Goal: Task Accomplishment & Management: Complete application form

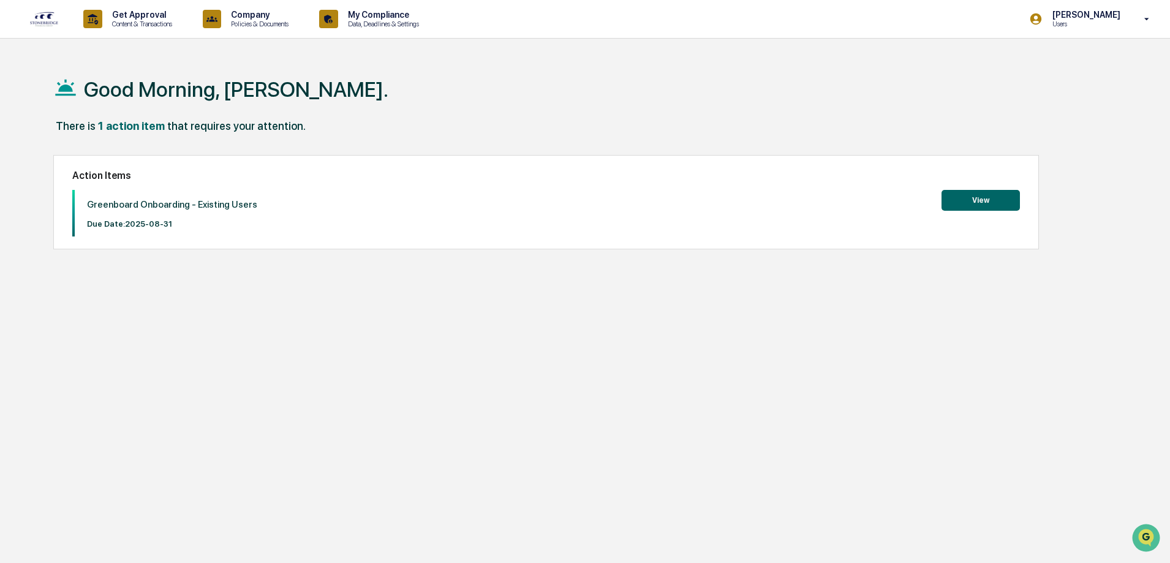
click at [997, 198] on button "View" at bounding box center [981, 200] width 78 height 21
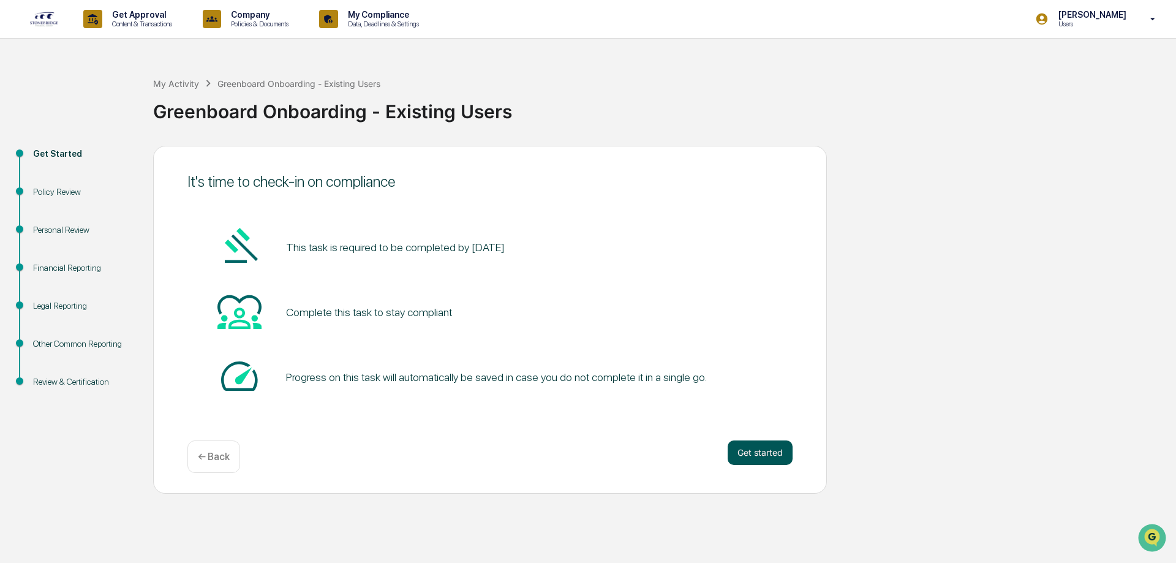
click at [745, 448] on button "Get started" at bounding box center [760, 452] width 65 height 25
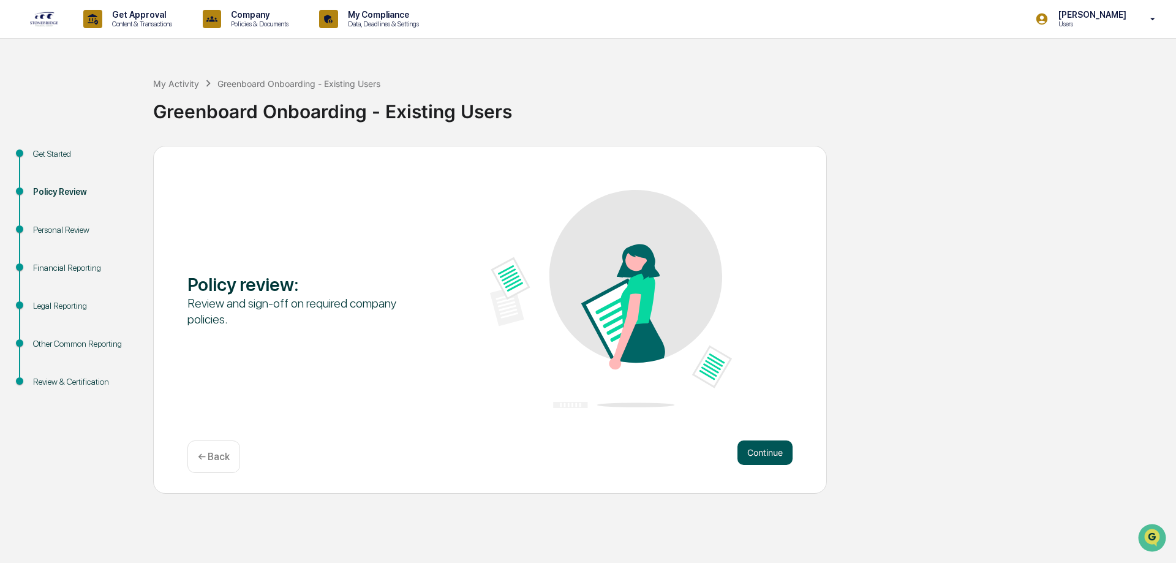
click at [779, 461] on button "Continue" at bounding box center [765, 452] width 55 height 25
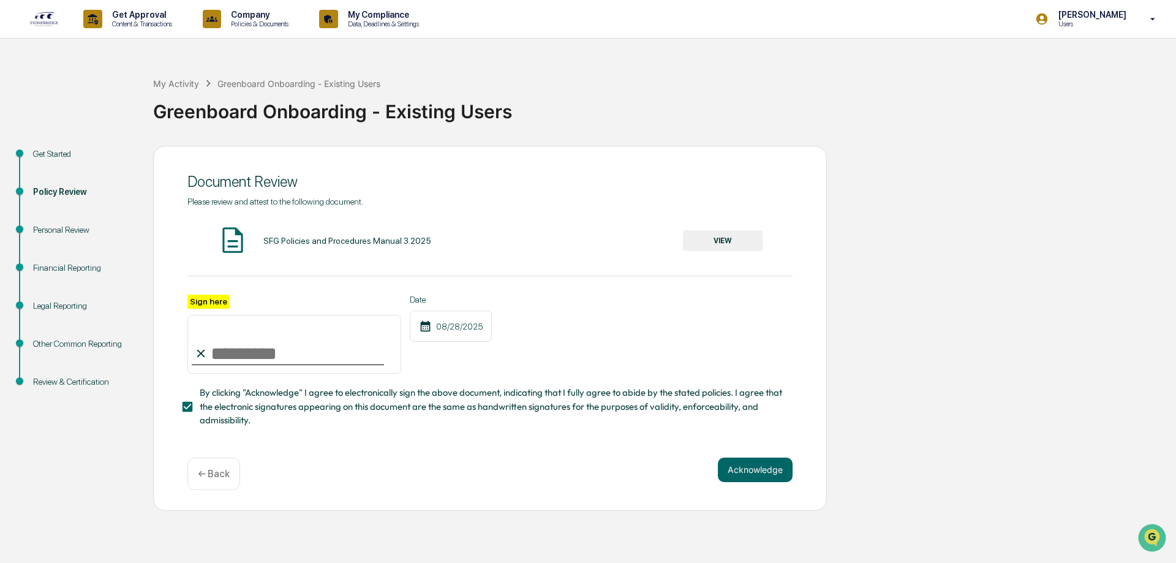
click at [187, 304] on label "Sign here" at bounding box center [208, 302] width 42 height 14
click at [187, 315] on input "Sign here" at bounding box center [294, 344] width 214 height 59
click at [727, 240] on button "VIEW" at bounding box center [723, 240] width 80 height 21
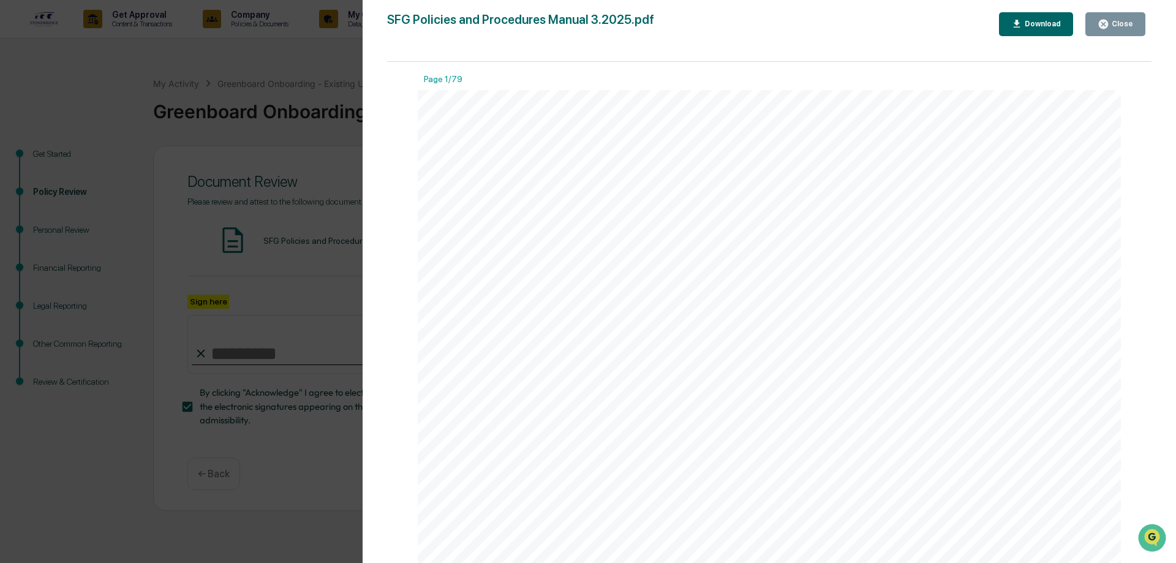
click at [315, 233] on div "Version History [DATE] 07:18 PM [PERSON_NAME] SFG Policies and Procedures Manua…" at bounding box center [588, 281] width 1176 height 563
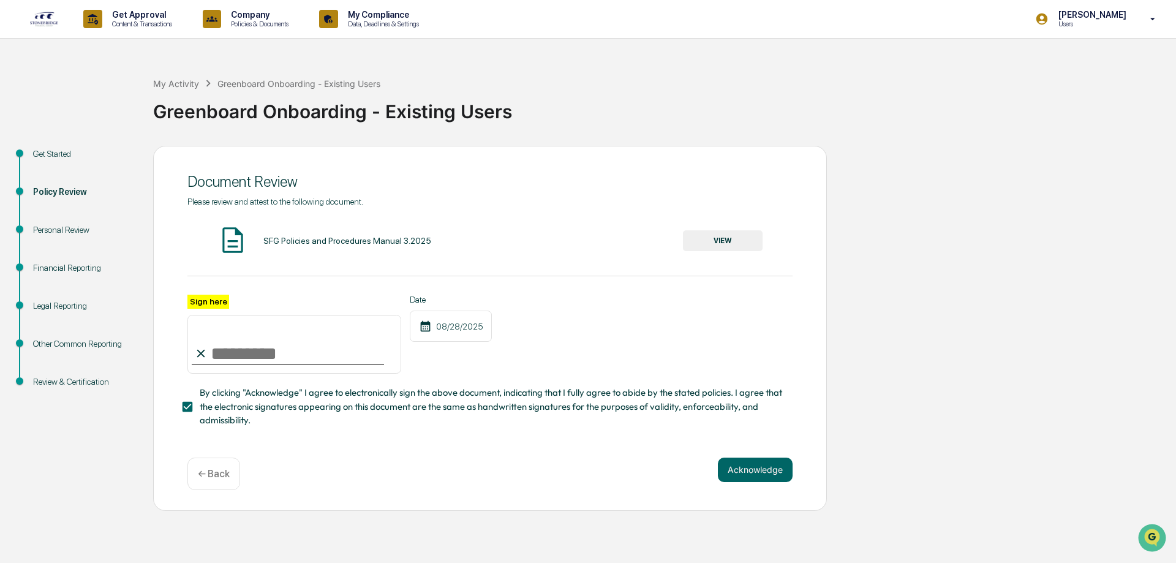
click at [214, 303] on label "Sign here" at bounding box center [208, 302] width 42 height 14
click at [214, 315] on input "Sign here" at bounding box center [294, 344] width 214 height 59
click at [463, 331] on div "08/28/2025" at bounding box center [451, 326] width 82 height 31
click at [760, 477] on button "Acknowledge" at bounding box center [755, 470] width 75 height 25
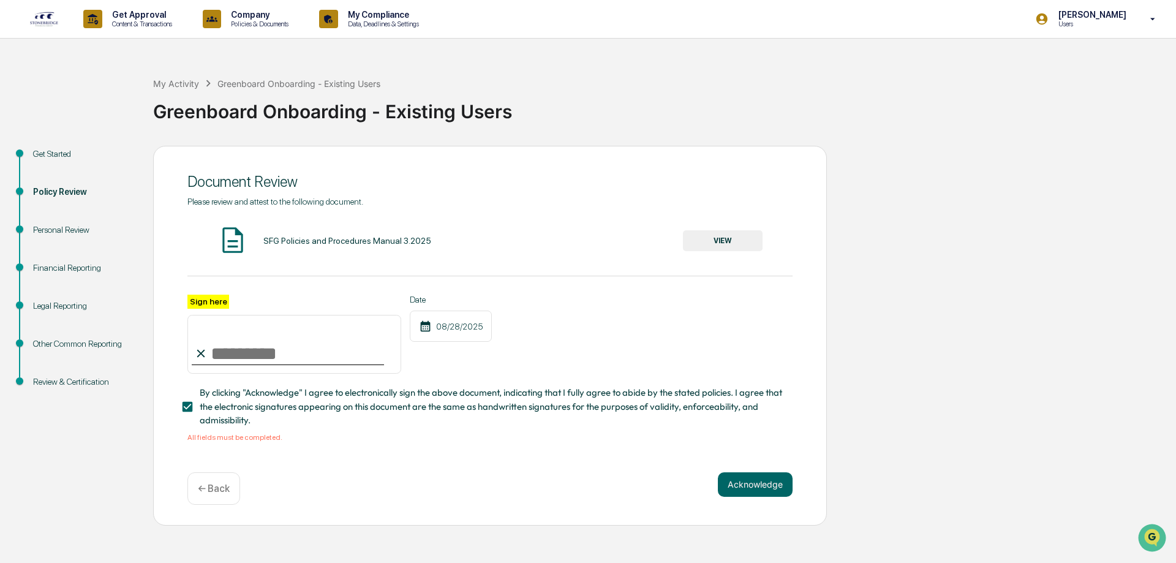
click at [206, 300] on label "Sign here" at bounding box center [208, 302] width 42 height 14
click at [230, 358] on input "Sign here" at bounding box center [294, 344] width 214 height 59
type input "**********"
click at [766, 488] on button "Acknowledge" at bounding box center [755, 484] width 75 height 25
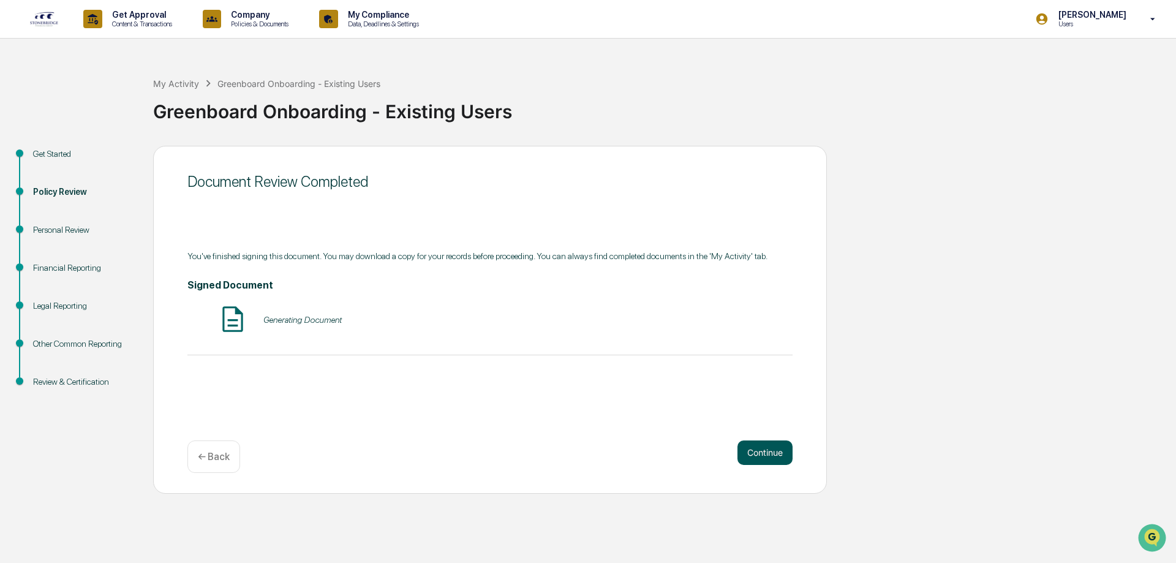
click at [768, 445] on button "Continue" at bounding box center [765, 452] width 55 height 25
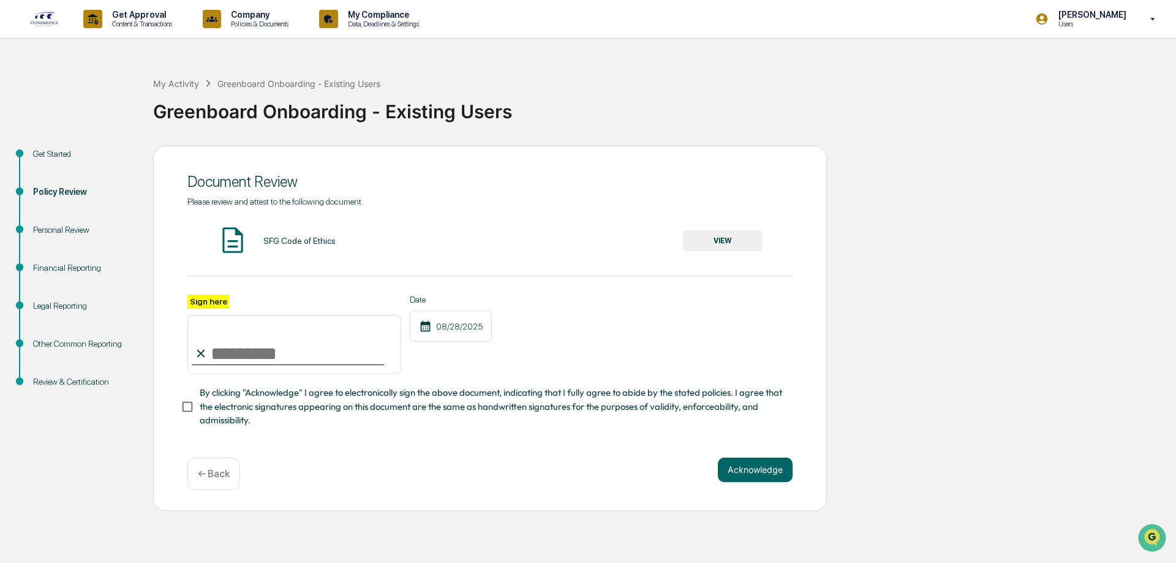
click at [275, 359] on input "Sign here" at bounding box center [294, 344] width 214 height 59
type input "**********"
click at [739, 476] on button "Acknowledge" at bounding box center [755, 470] width 75 height 25
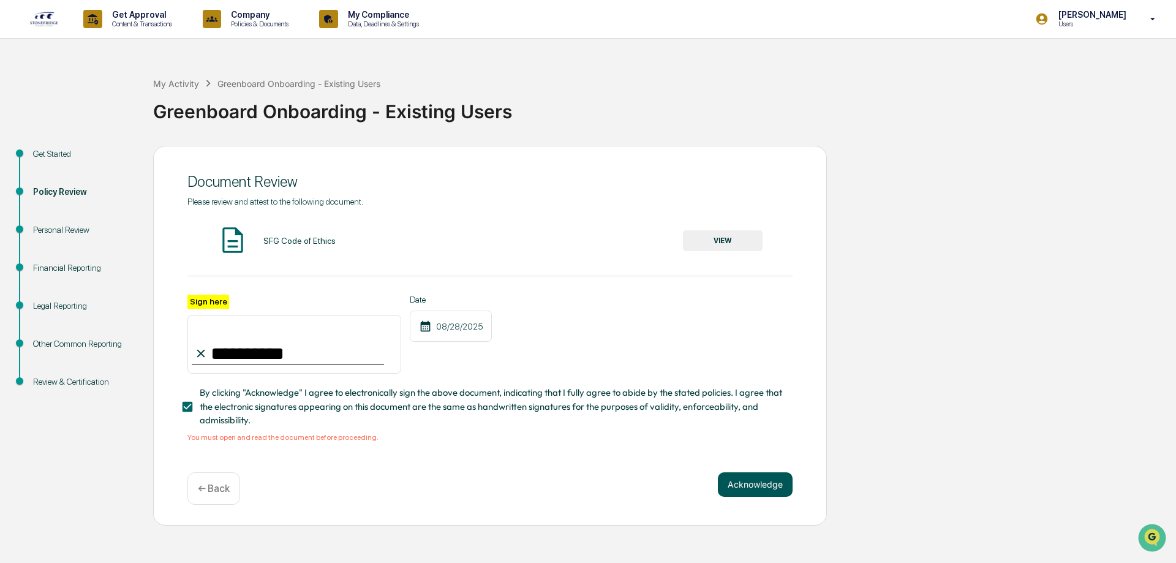
click at [749, 493] on button "Acknowledge" at bounding box center [755, 484] width 75 height 25
click at [304, 353] on input "**********" at bounding box center [294, 344] width 214 height 59
click at [728, 236] on button "VIEW" at bounding box center [723, 240] width 80 height 21
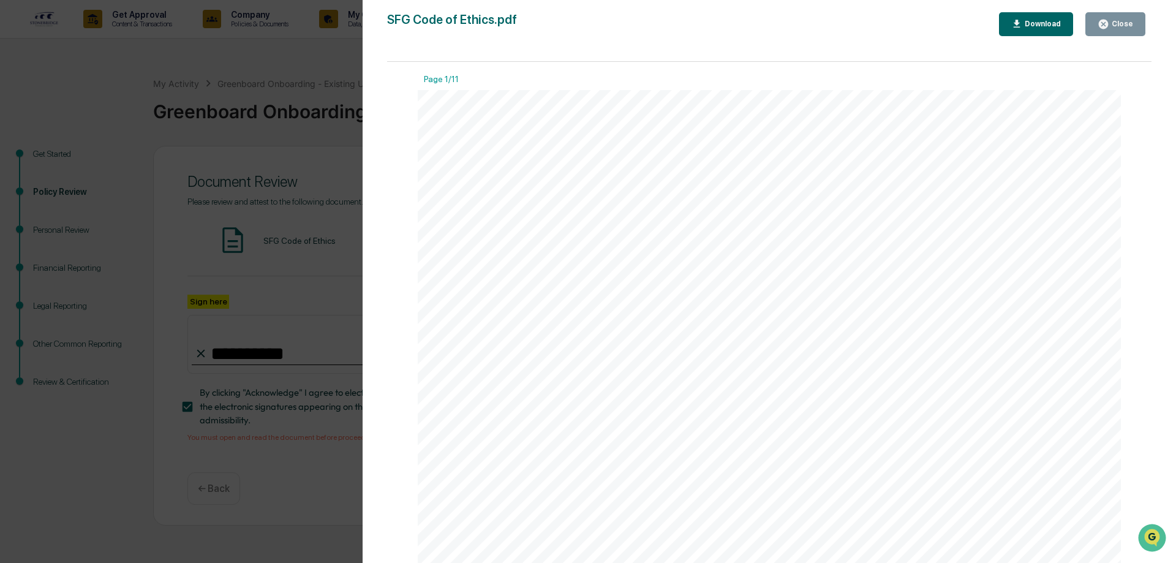
click at [1125, 29] on div "Close" at bounding box center [1116, 24] width 36 height 12
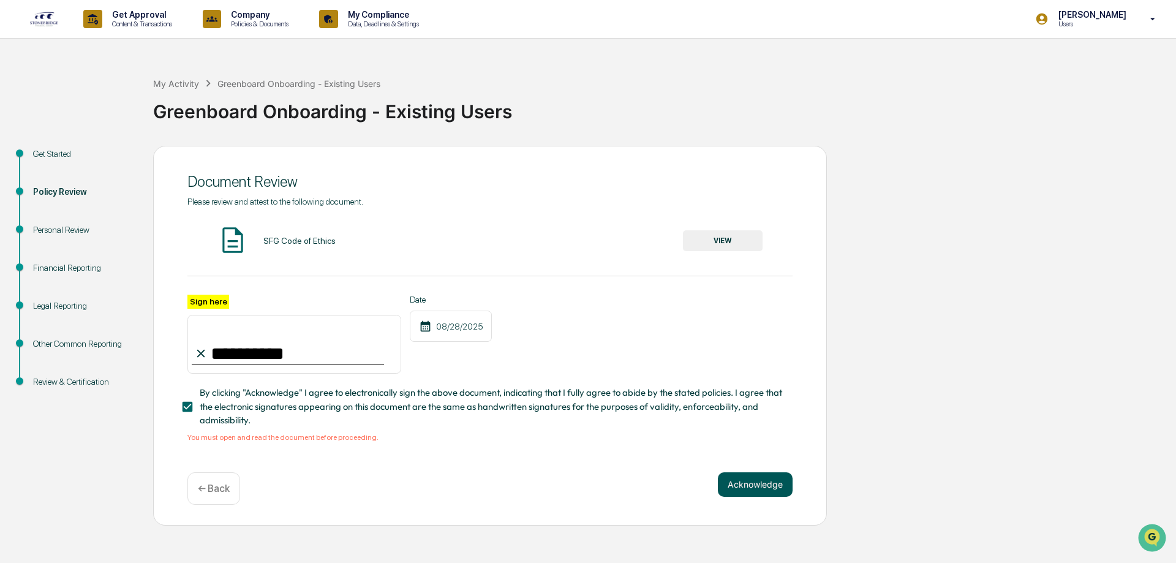
click at [741, 486] on button "Acknowledge" at bounding box center [755, 484] width 75 height 25
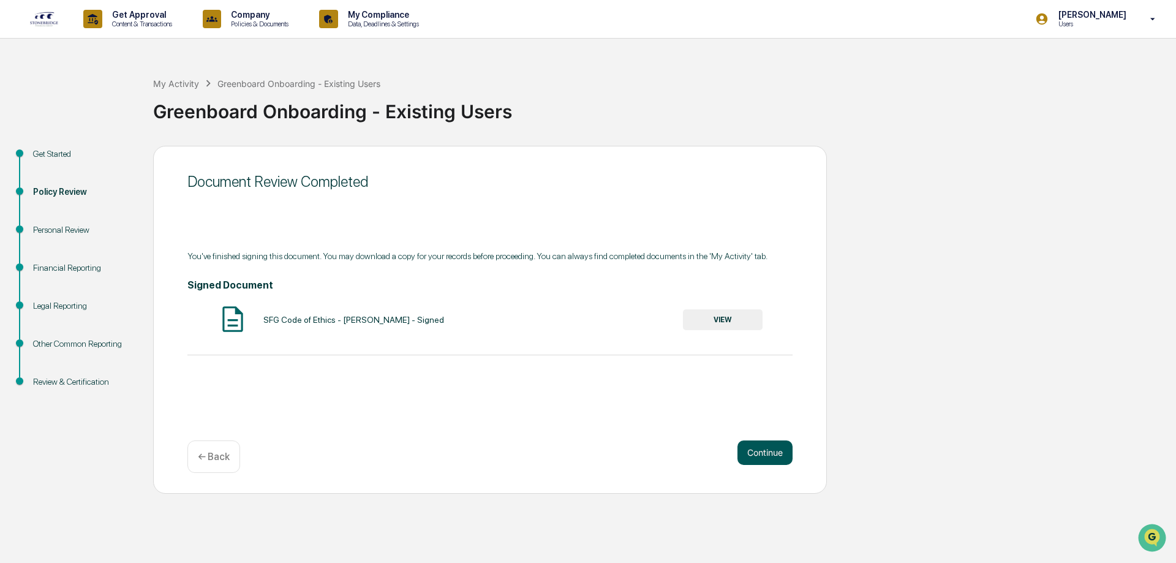
click at [761, 461] on button "Continue" at bounding box center [765, 452] width 55 height 25
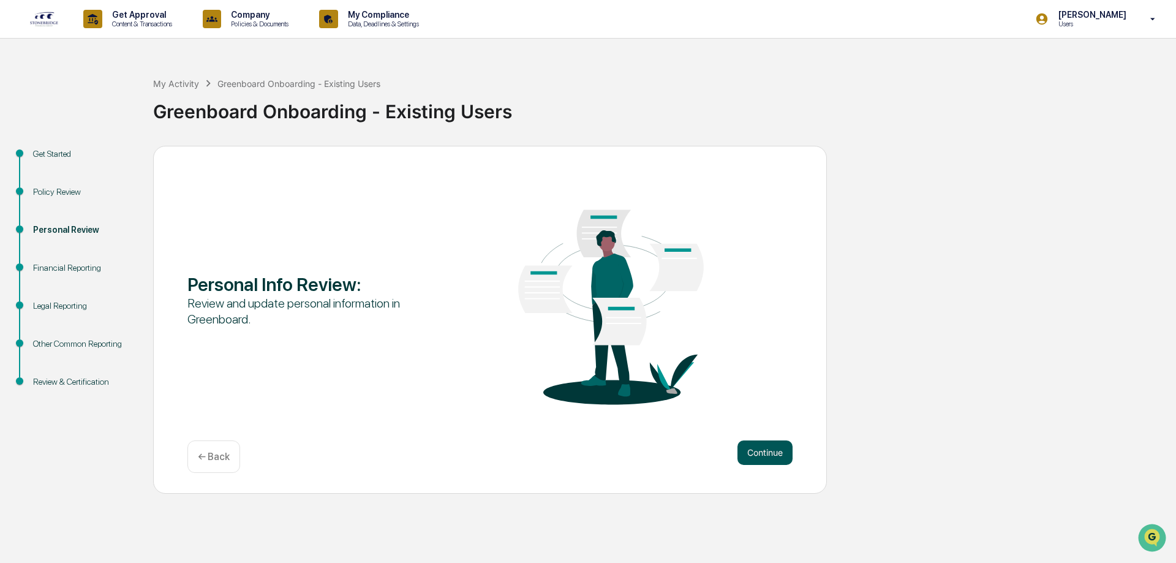
click at [768, 452] on button "Continue" at bounding box center [765, 452] width 55 height 25
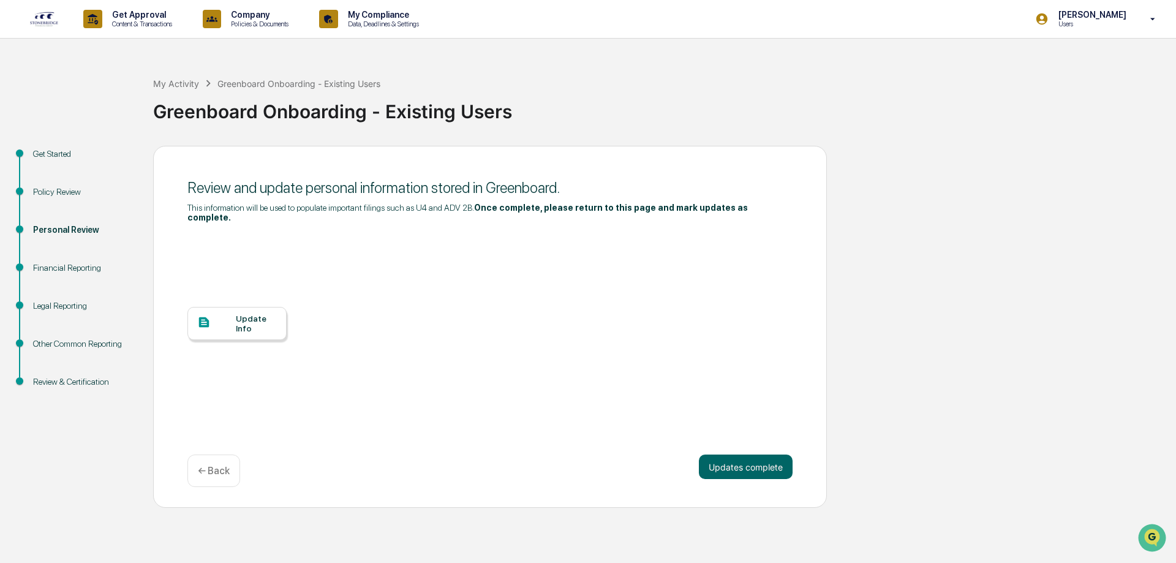
click at [241, 314] on div "Update Info" at bounding box center [256, 324] width 41 height 20
click at [751, 455] on button "Updates complete" at bounding box center [746, 467] width 94 height 25
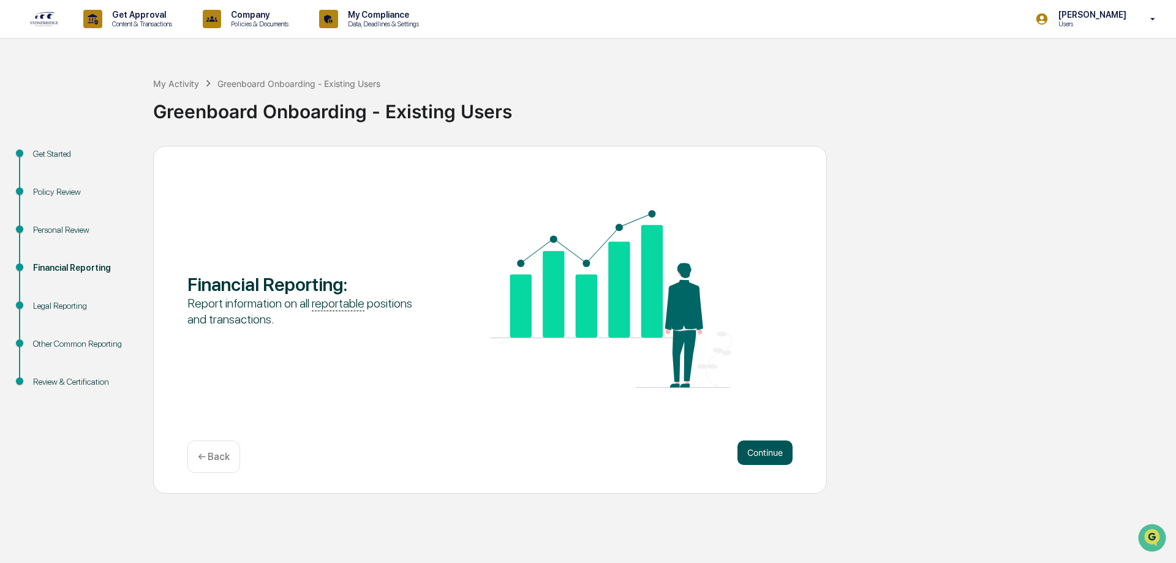
click at [751, 458] on button "Continue" at bounding box center [765, 452] width 55 height 25
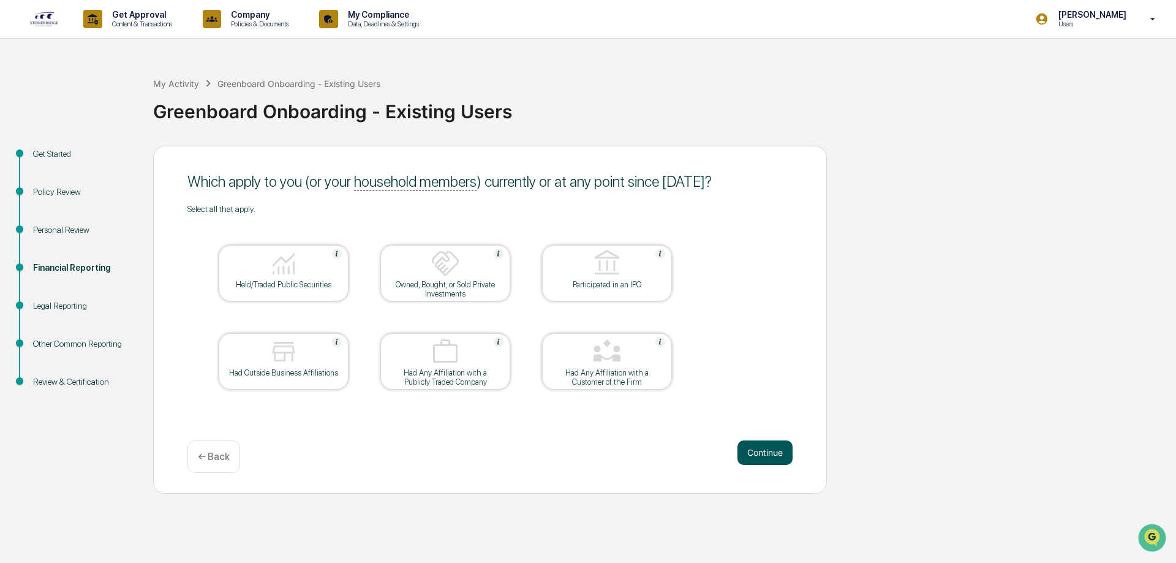
click at [769, 446] on button "Continue" at bounding box center [765, 452] width 55 height 25
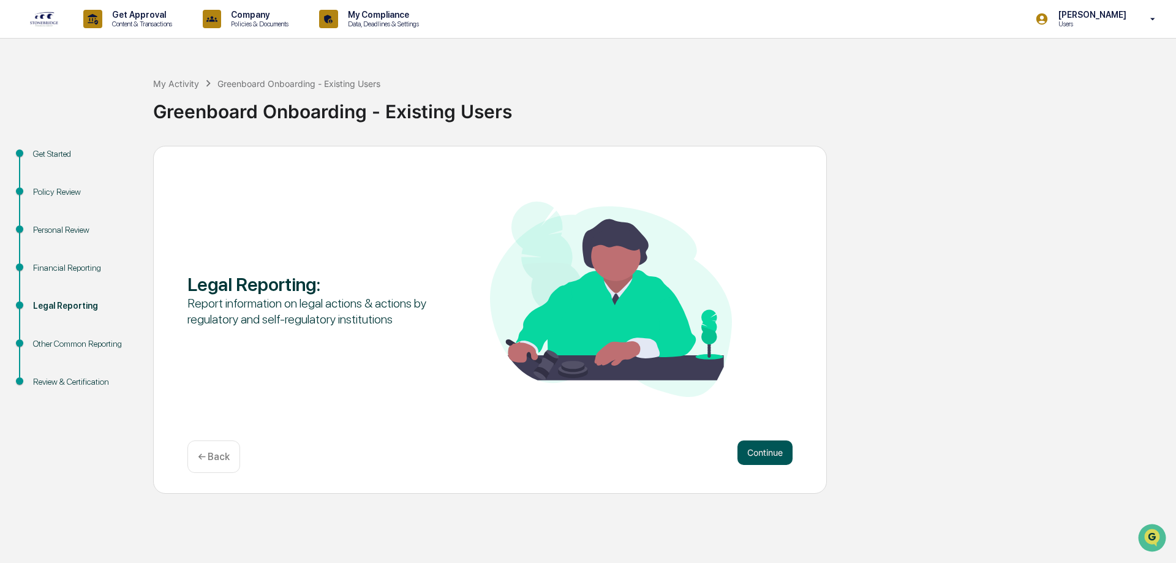
click at [764, 456] on button "Continue" at bounding box center [765, 452] width 55 height 25
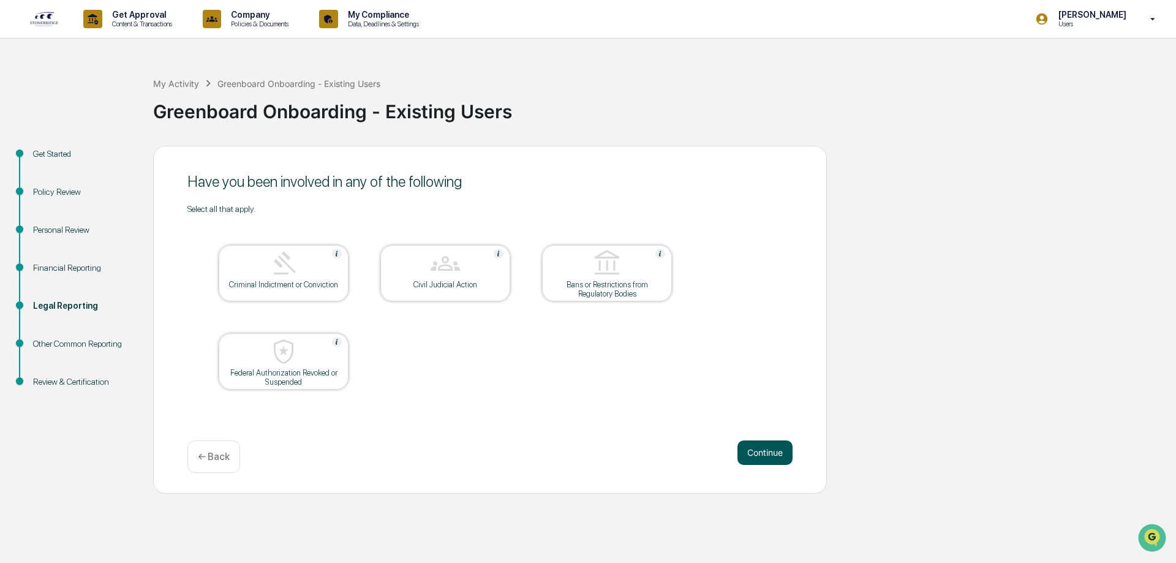
click at [766, 459] on button "Continue" at bounding box center [765, 452] width 55 height 25
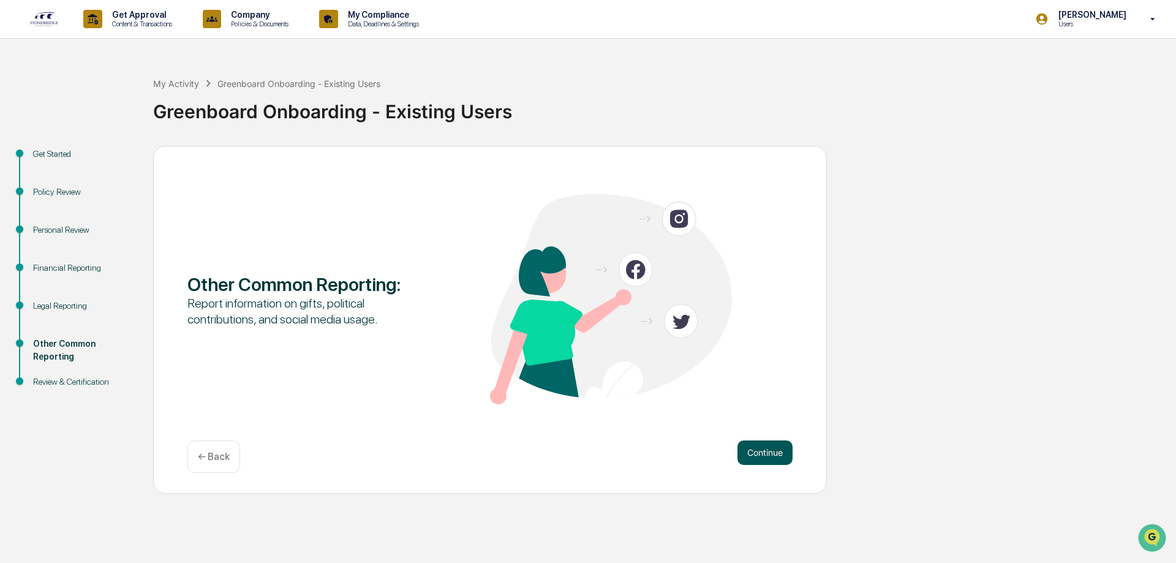
click at [757, 460] on button "Continue" at bounding box center [765, 452] width 55 height 25
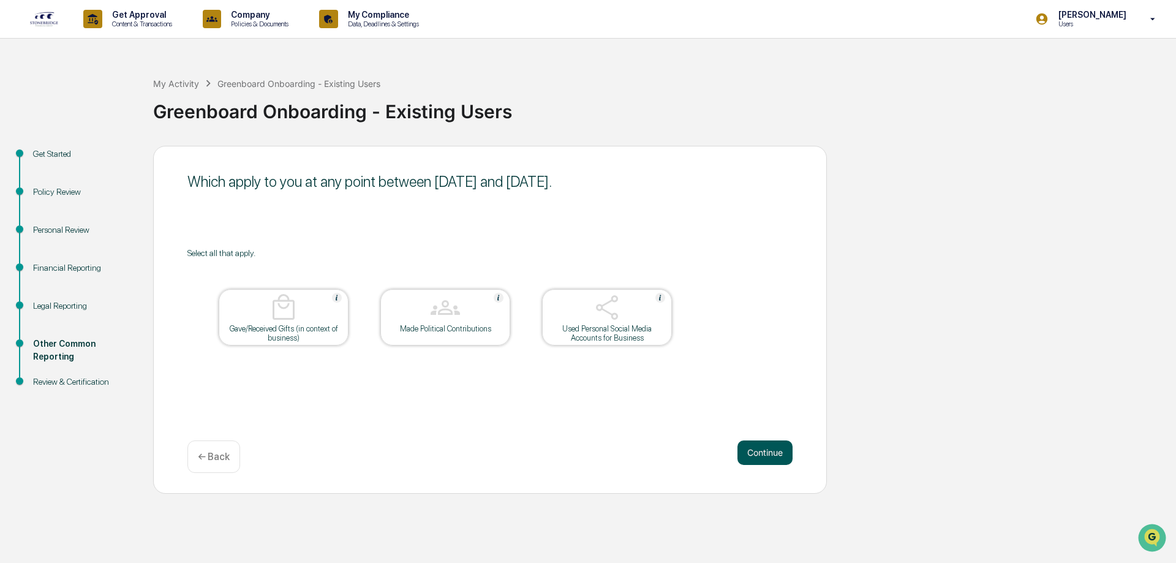
click at [758, 457] on button "Continue" at bounding box center [765, 452] width 55 height 25
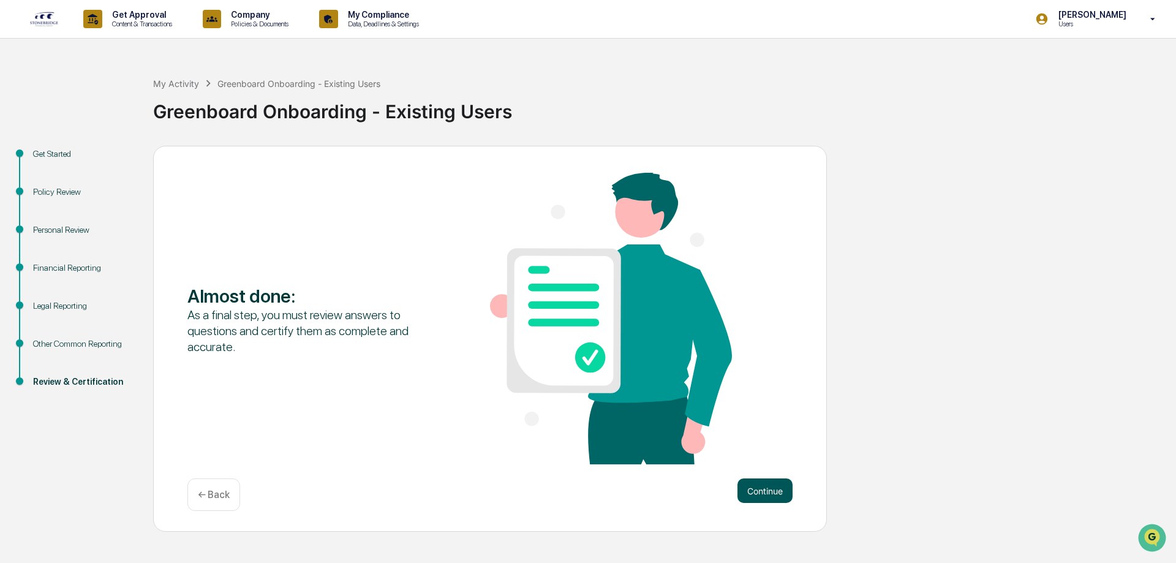
click at [765, 486] on button "Continue" at bounding box center [765, 490] width 55 height 25
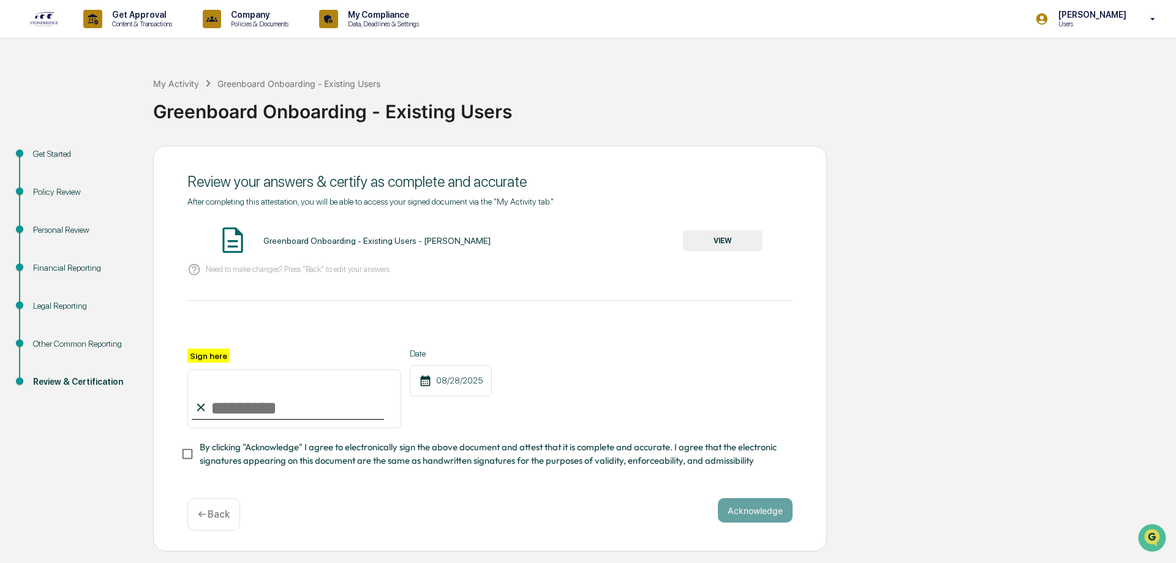
click at [731, 238] on button "VIEW" at bounding box center [723, 240] width 80 height 21
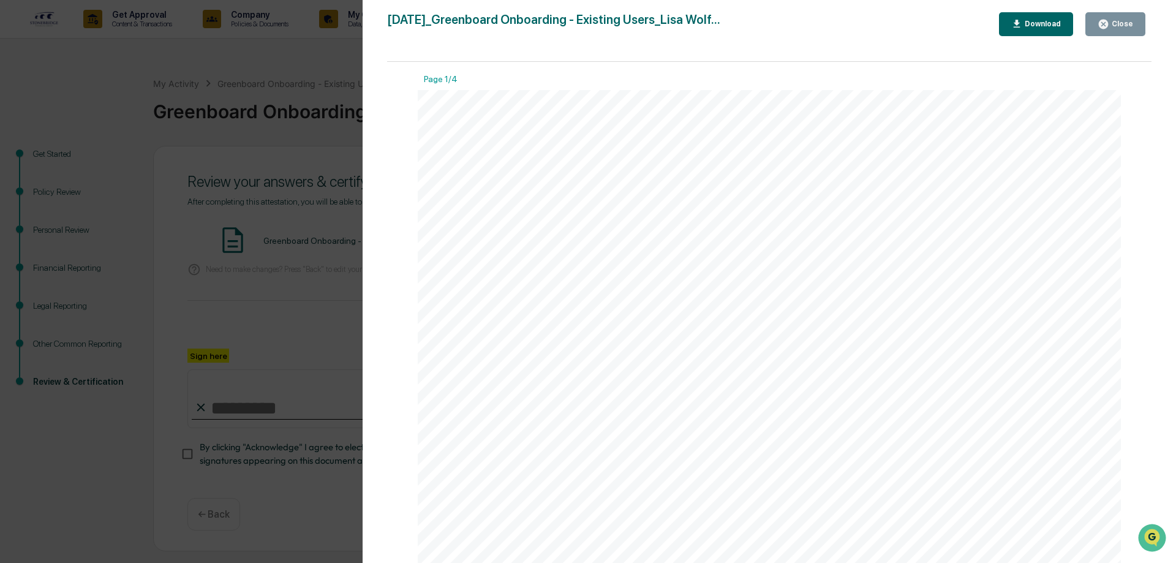
click at [1124, 21] on div "Close" at bounding box center [1122, 24] width 24 height 9
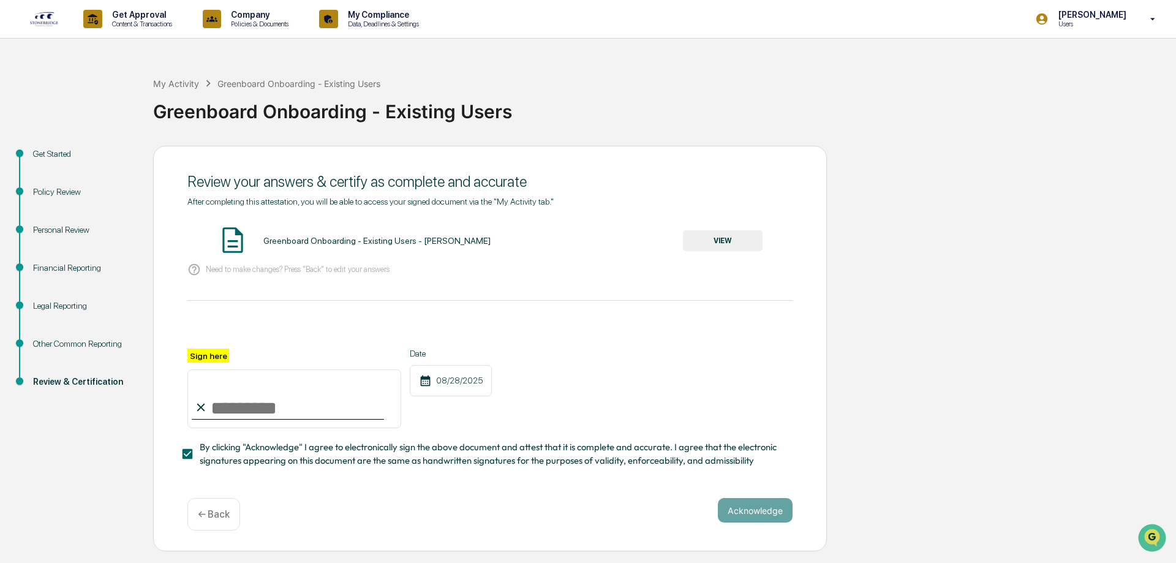
click at [239, 412] on input "Sign here" at bounding box center [294, 398] width 214 height 59
type input "**********"
click at [762, 523] on button "Acknowledge" at bounding box center [755, 510] width 75 height 25
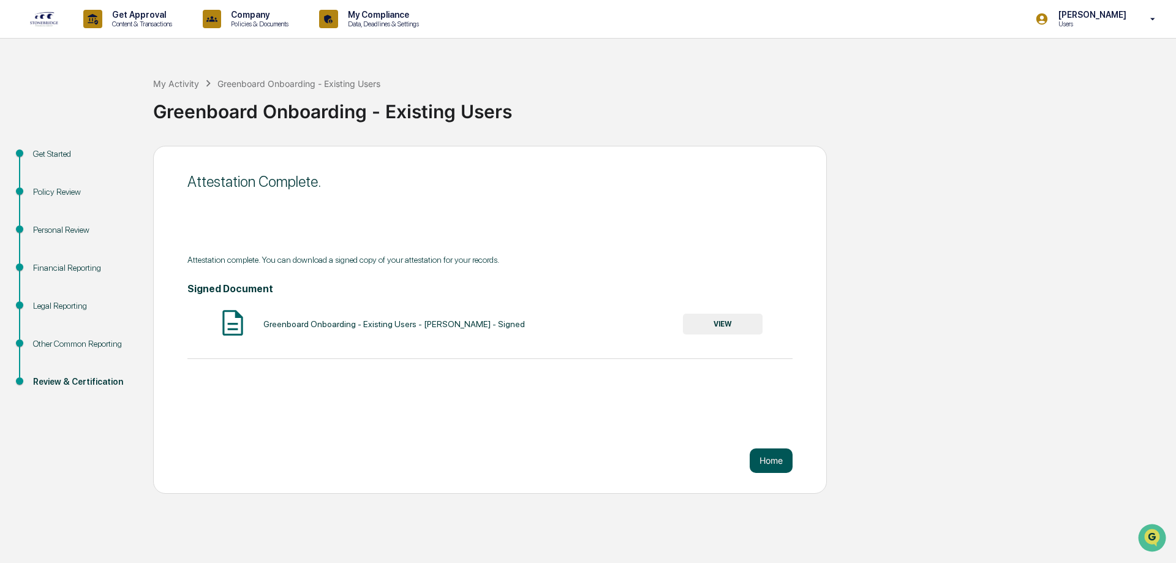
click at [763, 459] on button "Home" at bounding box center [771, 460] width 43 height 25
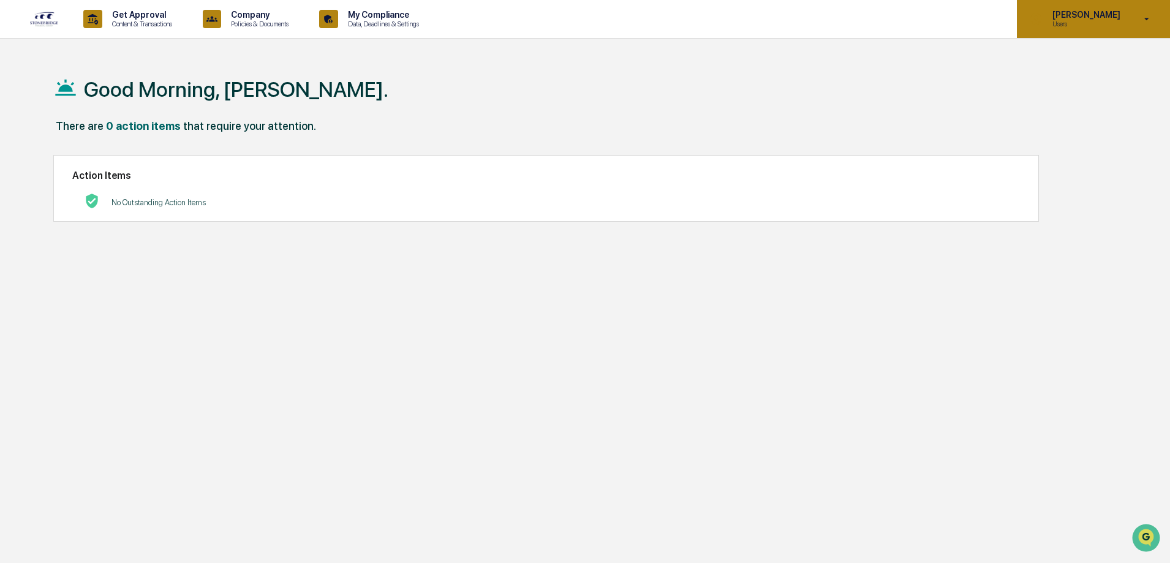
click at [1145, 22] on icon at bounding box center [1146, 19] width 21 height 12
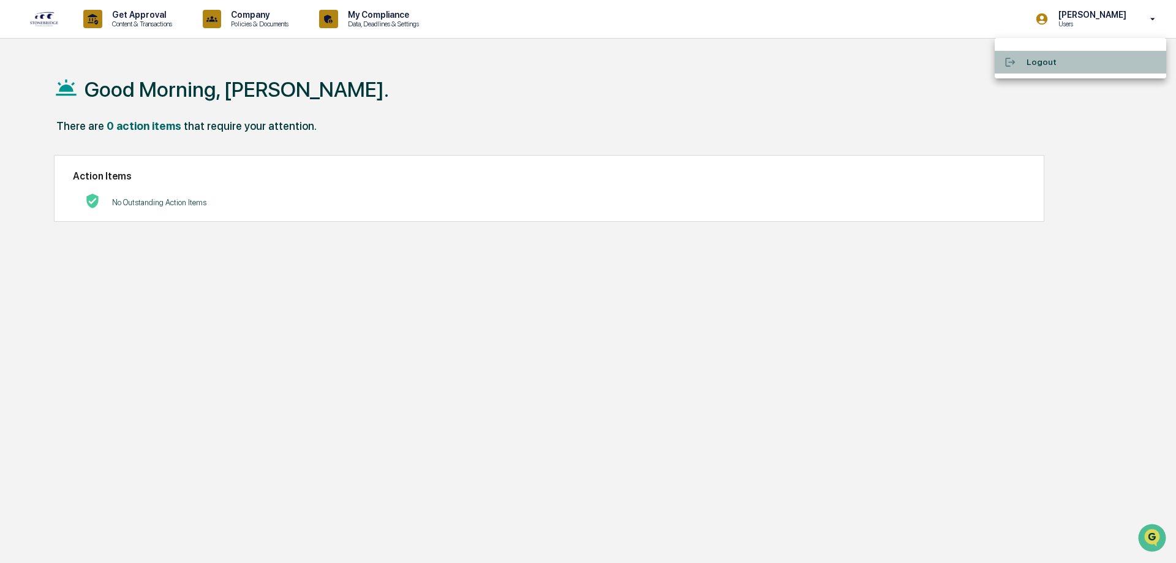
click at [1032, 69] on li "Logout" at bounding box center [1081, 62] width 172 height 23
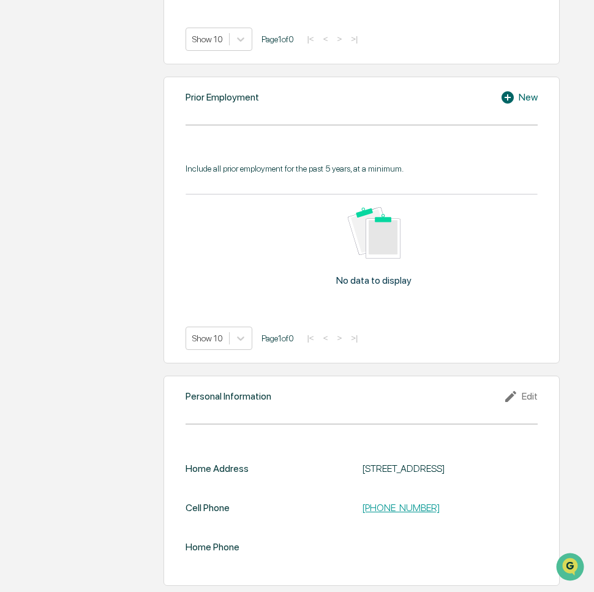
scroll to position [871, 0]
